Goal: Task Accomplishment & Management: Manage account settings

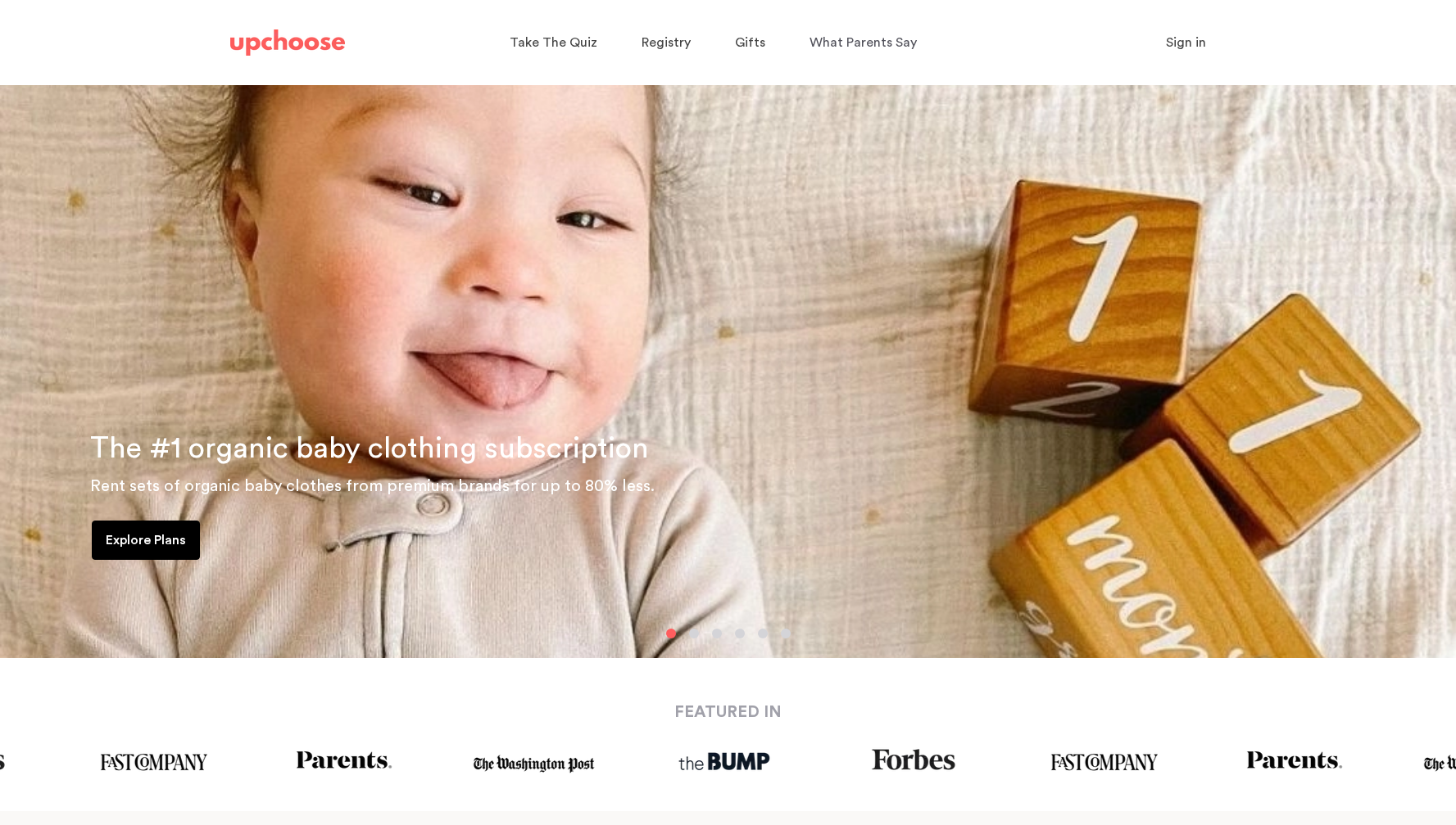
click at [1190, 40] on span "Sign in" at bounding box center [1185, 42] width 40 height 13
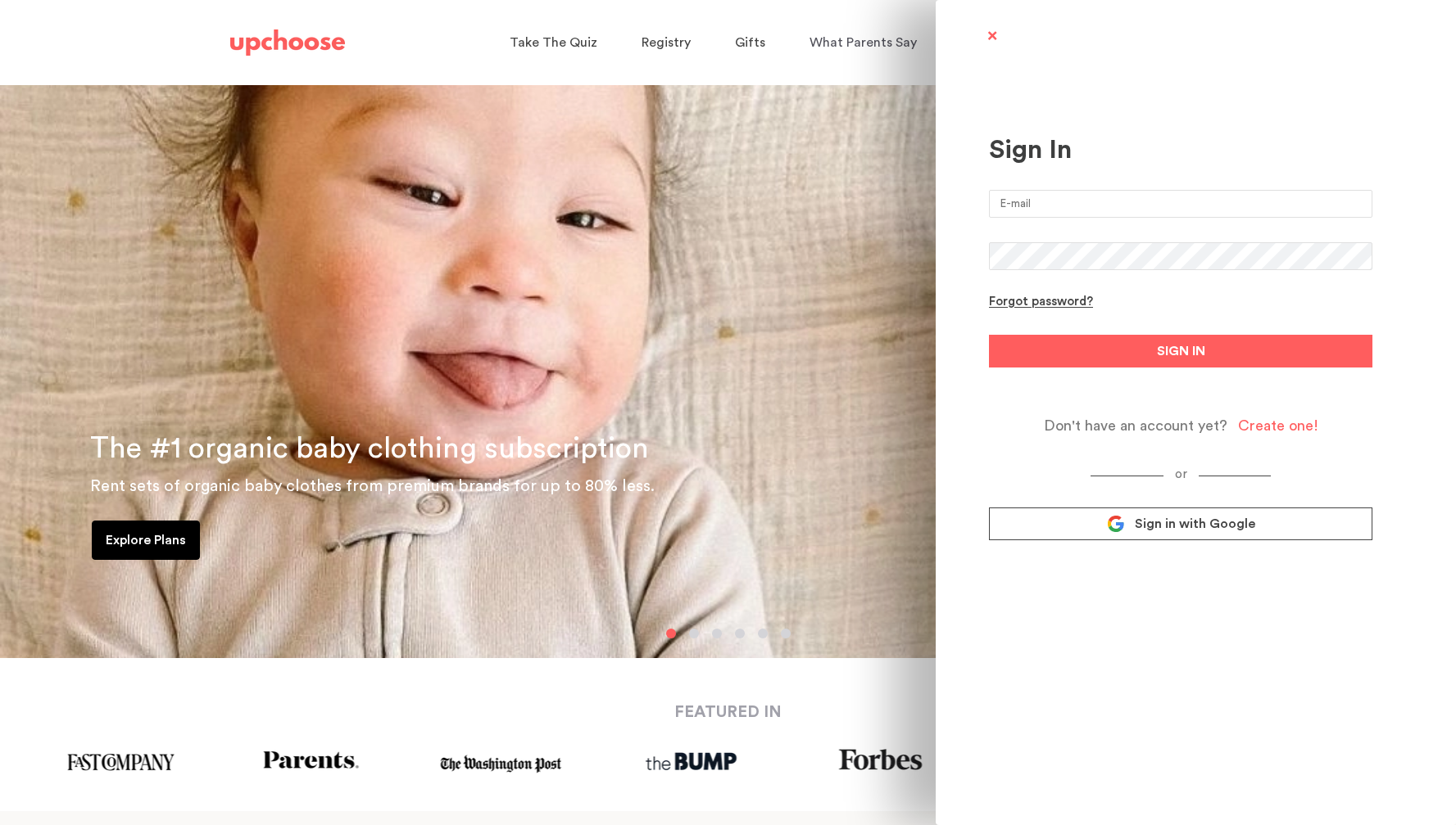
click at [1070, 207] on input "email" at bounding box center [1180, 203] width 384 height 28
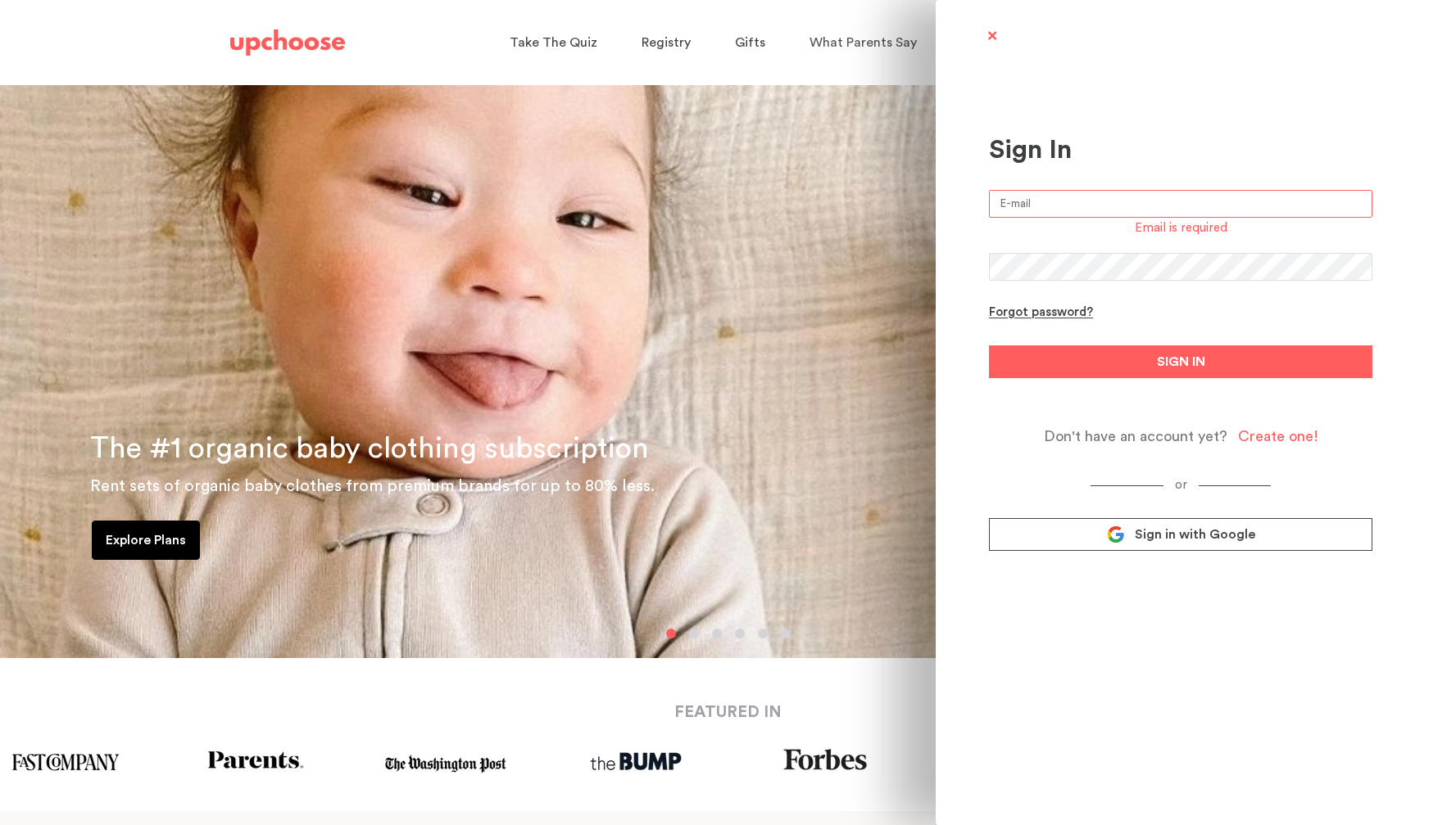
click at [1033, 205] on input "email" at bounding box center [1180, 203] width 384 height 28
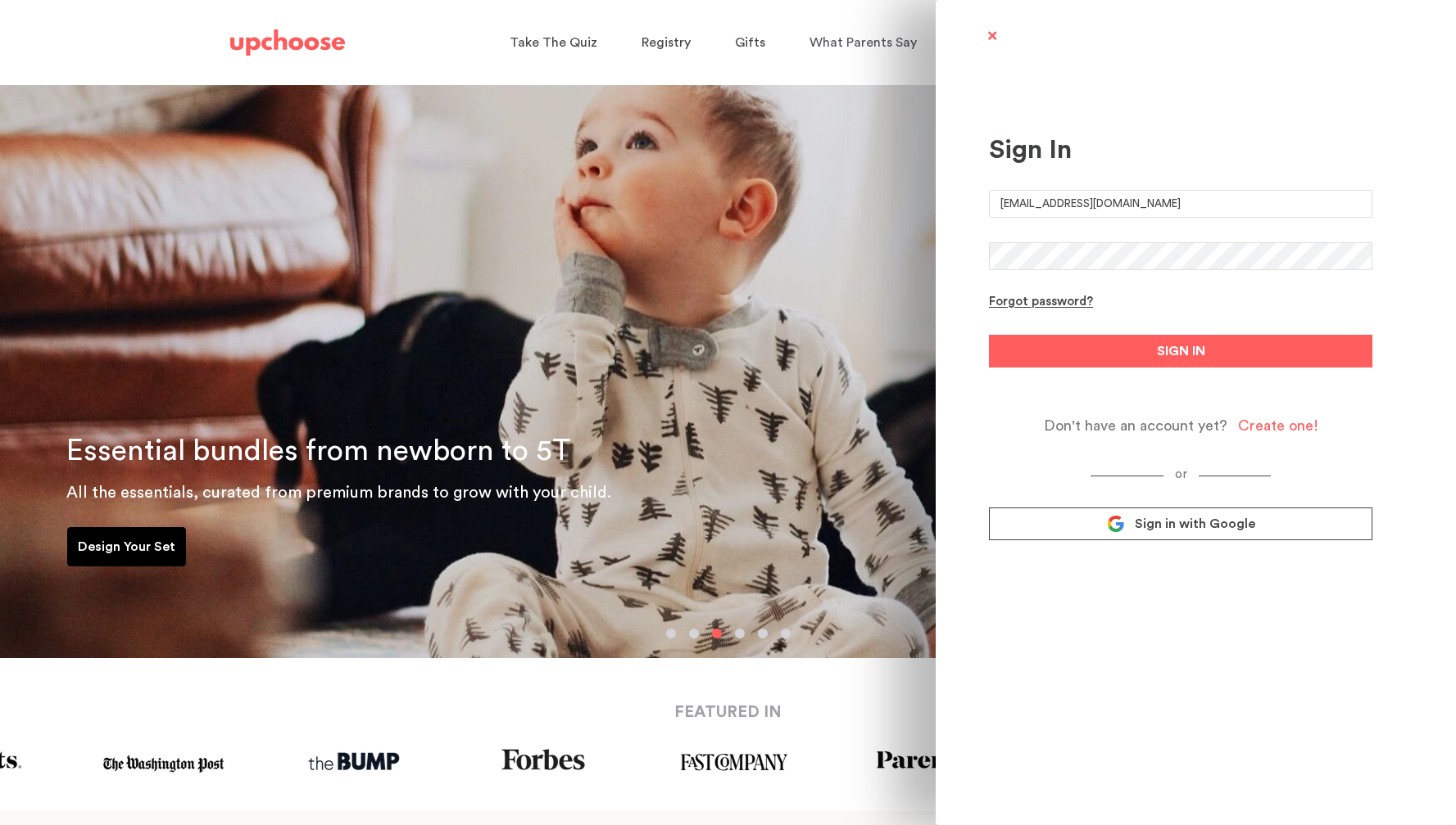
type input "GBAEK21@gmail.com"
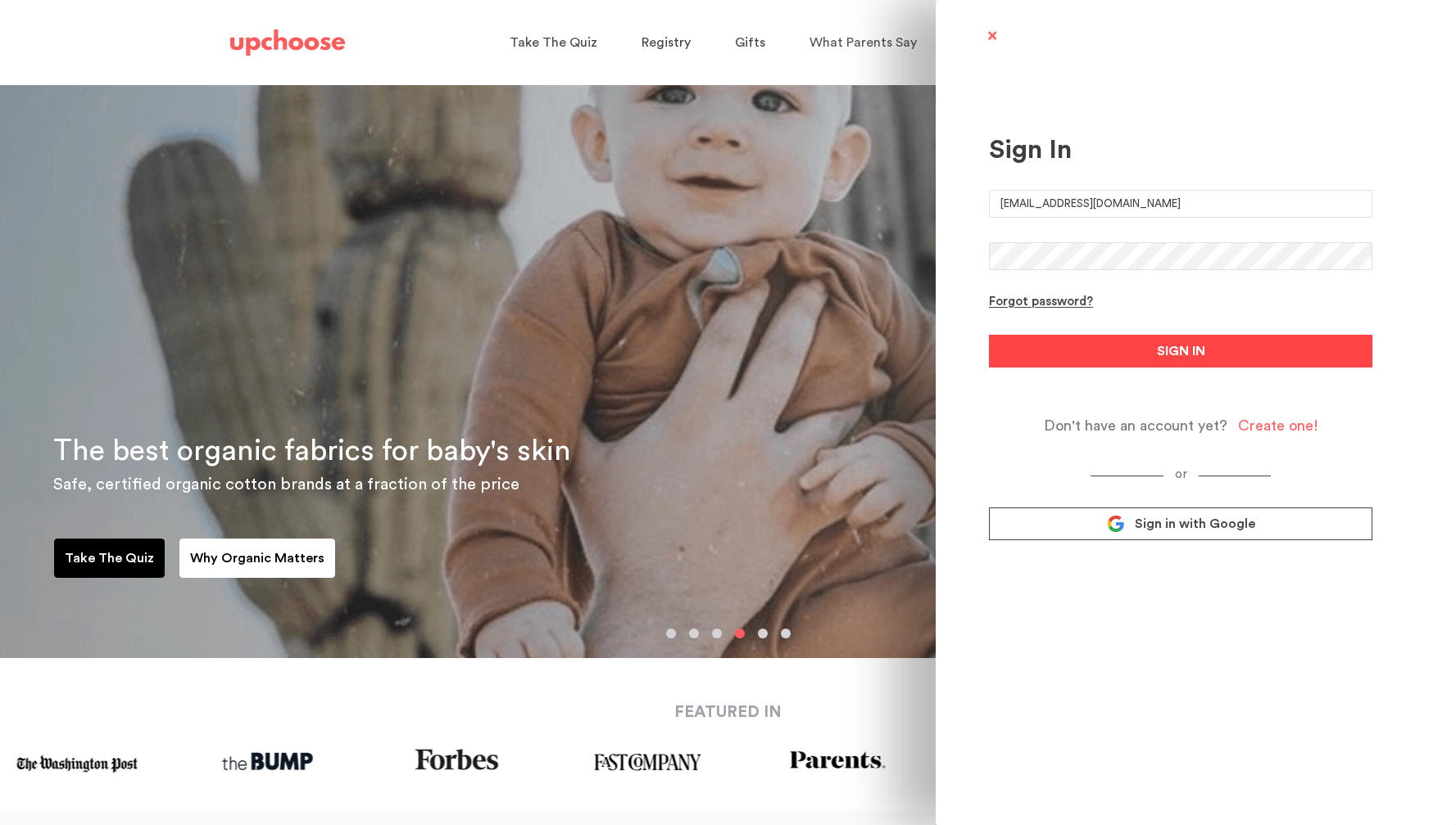
click at [1122, 350] on button "SIGN IN" at bounding box center [1180, 351] width 384 height 33
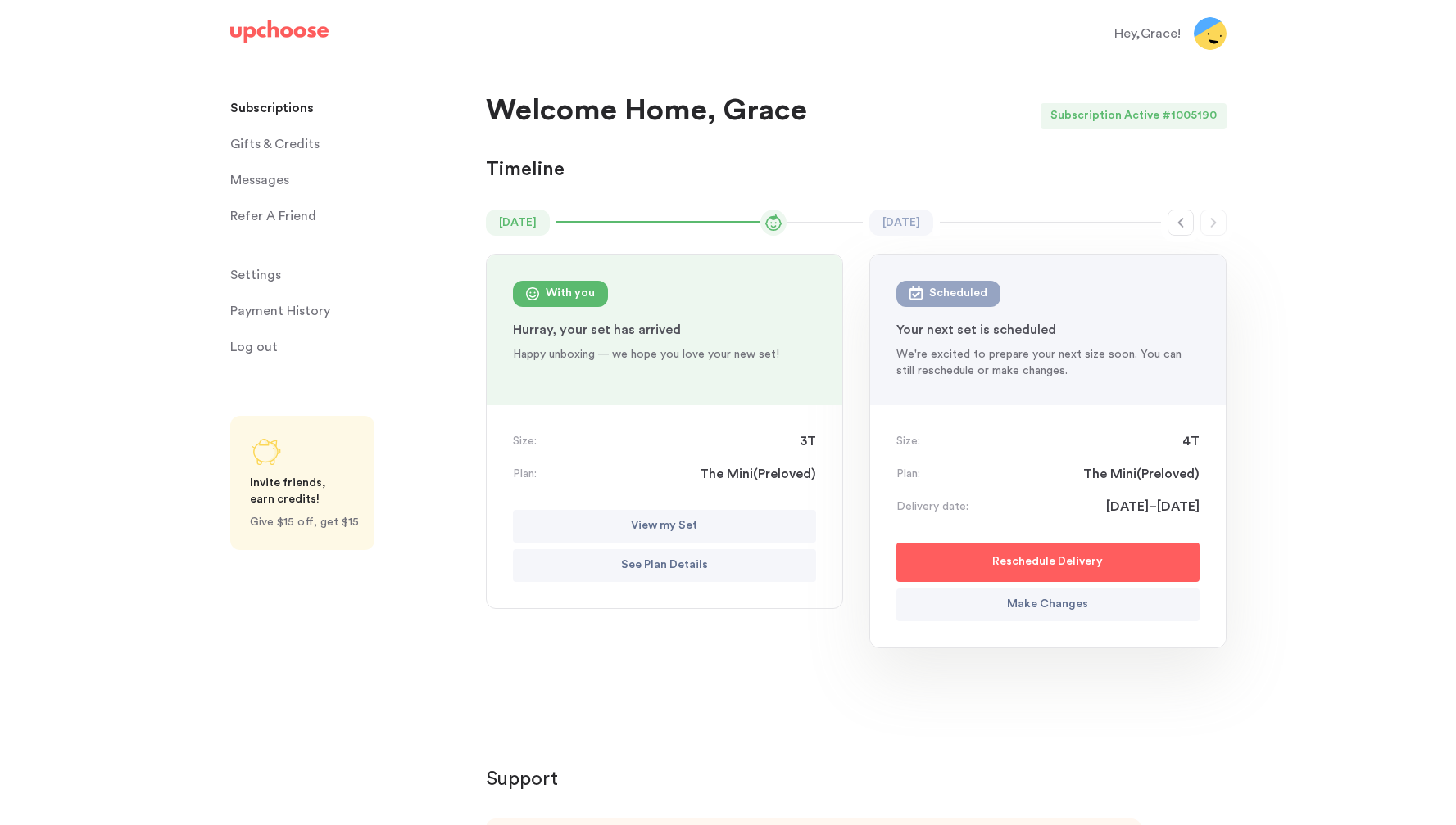
click at [998, 607] on button "Make Changes" at bounding box center [1048, 605] width 303 height 33
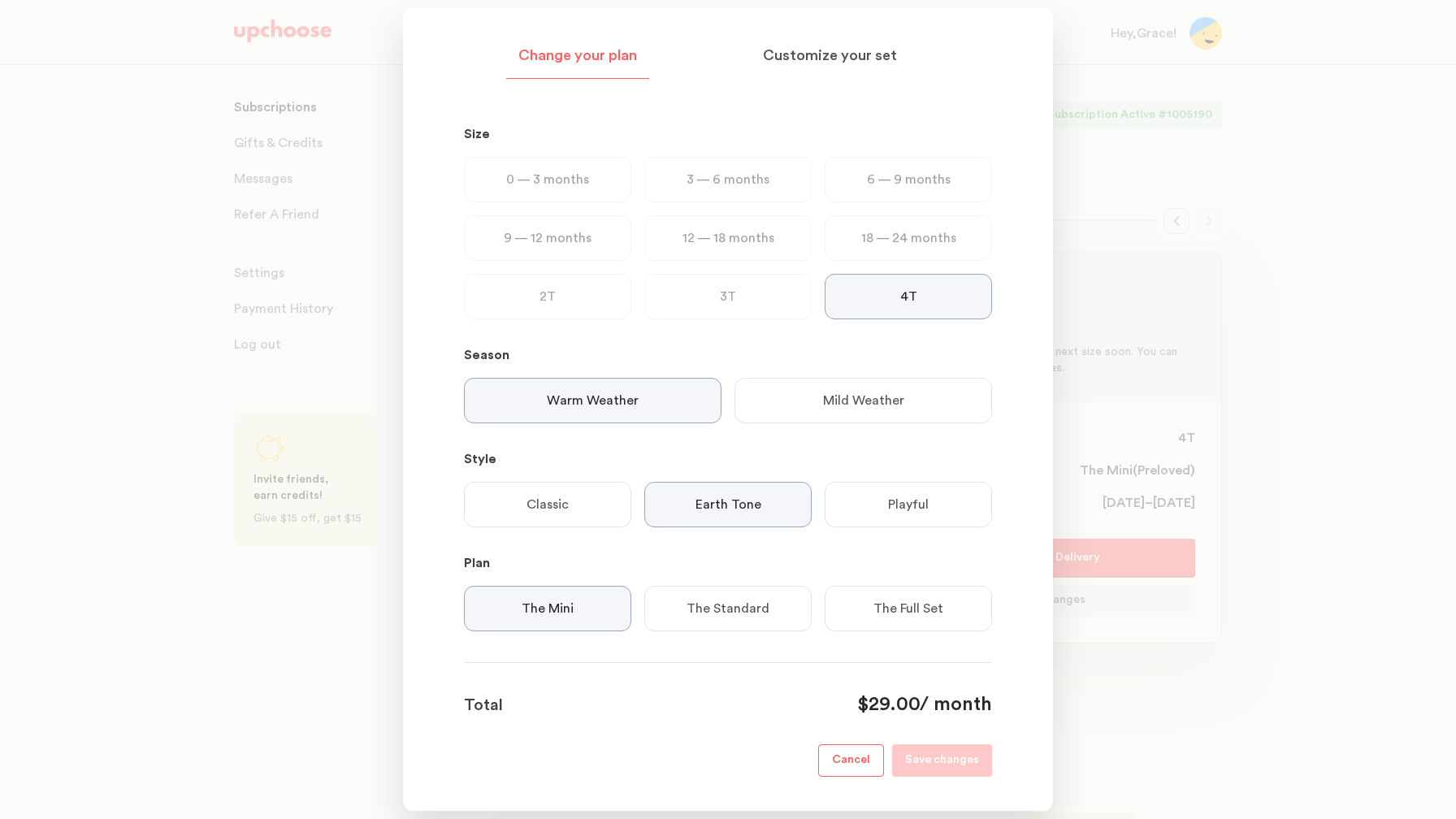
click at [758, 279] on div "3T" at bounding box center [728, 296] width 167 height 46
click at [1150, 223] on div at bounding box center [728, 410] width 1456 height 819
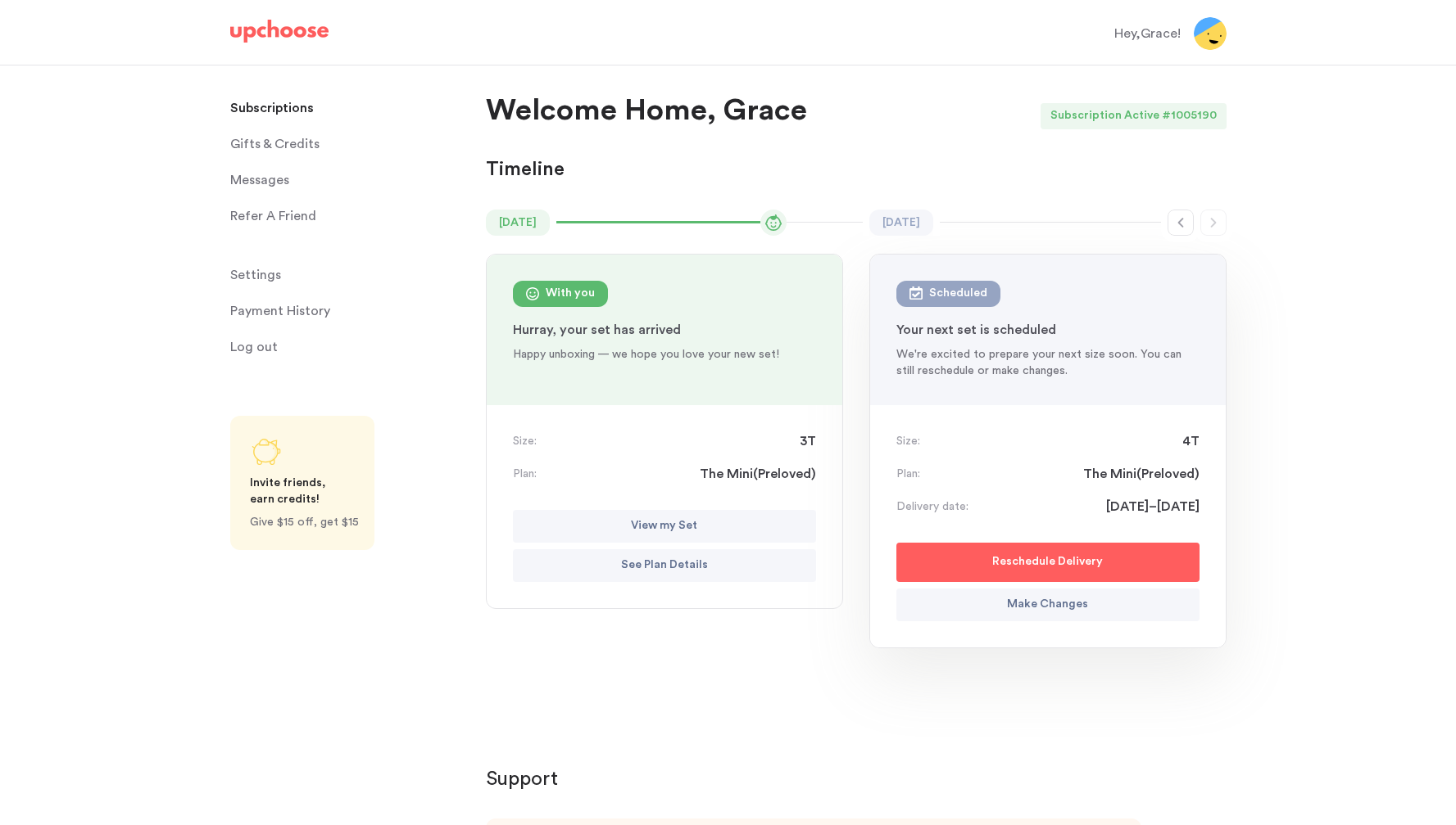
click at [1026, 609] on p "Make Changes" at bounding box center [1047, 605] width 81 height 20
